Goal: Transaction & Acquisition: Purchase product/service

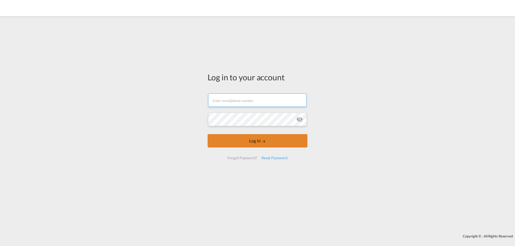
type input "[EMAIL_ADDRESS][DOMAIN_NAME]"
click at [258, 143] on button "Log In" at bounding box center [257, 140] width 100 height 13
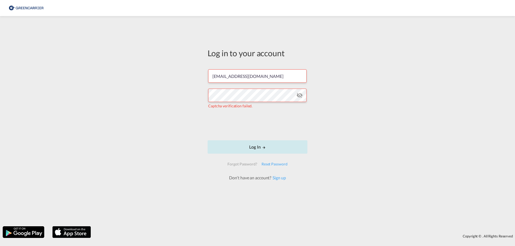
click at [257, 146] on button "Log In" at bounding box center [257, 146] width 100 height 13
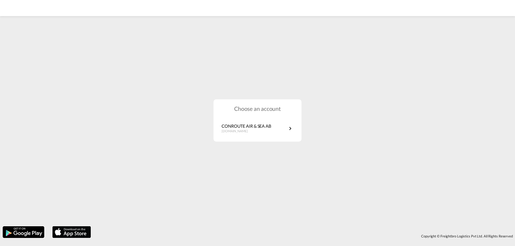
click at [263, 137] on div "Choose an account CONROUTE AIR & SEA AB [DOMAIN_NAME]" at bounding box center [257, 120] width 88 height 43
click at [265, 128] on p "CONROUTE AIR & SEA AB" at bounding box center [246, 126] width 50 height 6
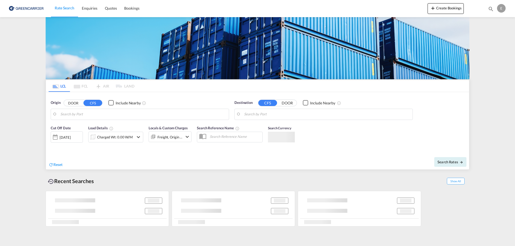
type input "Gothenburg (Goteborg), SEGOT"
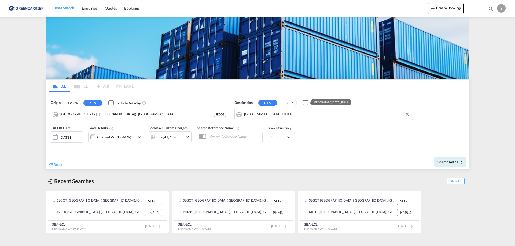
click at [287, 114] on input "Bangalore, INBLR" at bounding box center [327, 114] width 166 height 8
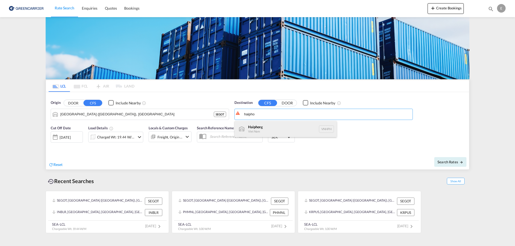
click at [271, 128] on div "Haipho ng Viet Nam VNHPH" at bounding box center [286, 129] width 102 height 16
type input "Haiphong, VNHPH"
click at [327, 141] on div "Cut Off Date 18 Aug 2025 18/08/2025 Load Details Charged Wt: 19.44 W/M Locals &…" at bounding box center [257, 137] width 423 height 29
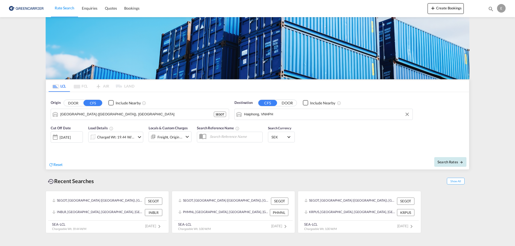
click at [444, 161] on span "Search Rates" at bounding box center [450, 162] width 26 height 4
type input "SEGOT to VNHPH / 18 Aug 2025"
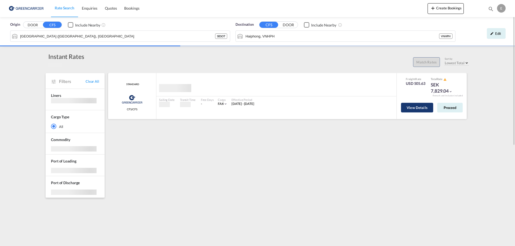
click at [418, 109] on button "View Details" at bounding box center [417, 108] width 32 height 10
click at [411, 109] on button "View Details" at bounding box center [417, 108] width 32 height 10
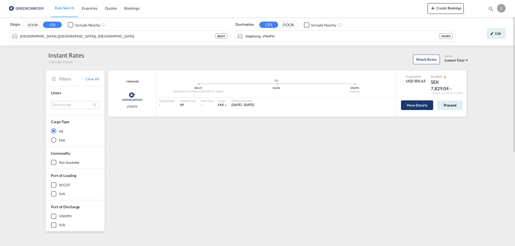
click at [411, 107] on button "View Details" at bounding box center [417, 106] width 32 height 10
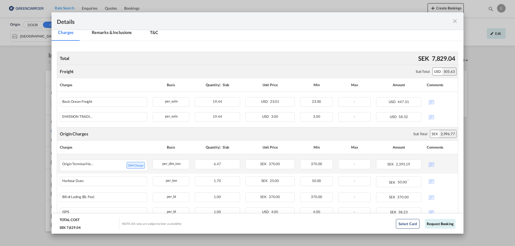
scroll to position [107, 0]
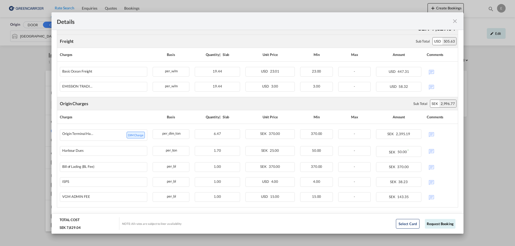
click at [454, 21] on md-icon "icon-close fg-AAA8AD m-0 cursor" at bounding box center [454, 21] width 6 height 6
